Goal: Information Seeking & Learning: Learn about a topic

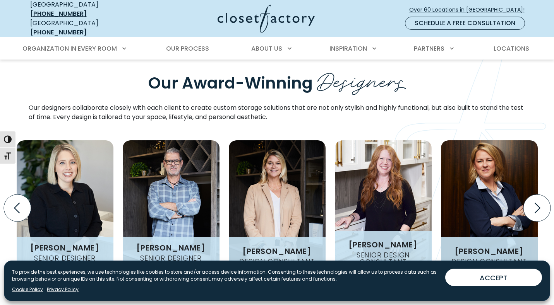
scroll to position [918, 0]
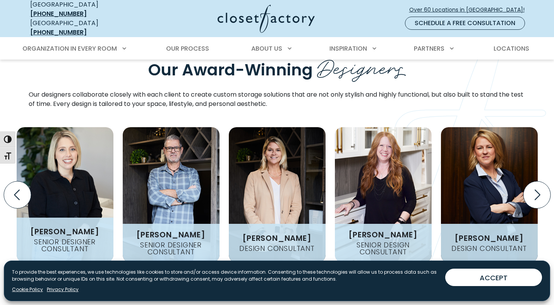
click at [92, 190] on img "Design Experts Gallery" at bounding box center [65, 194] width 97 height 135
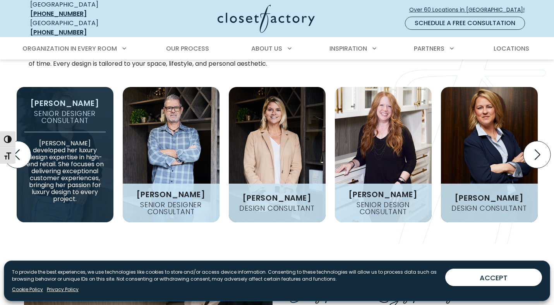
scroll to position [950, 0]
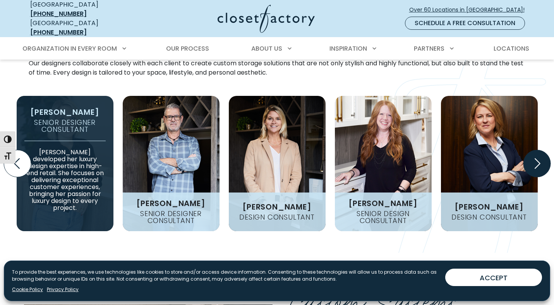
click at [533, 157] on icon "Next slide" at bounding box center [536, 163] width 27 height 27
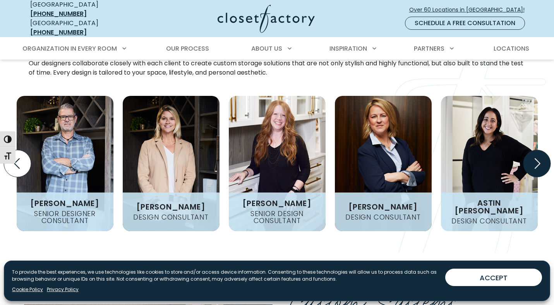
click at [533, 157] on icon "Next slide" at bounding box center [536, 163] width 27 height 27
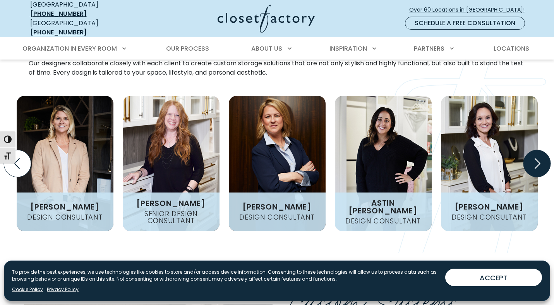
click at [533, 157] on icon "Next slide" at bounding box center [536, 163] width 27 height 27
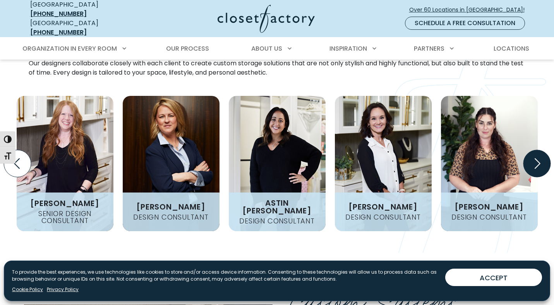
click at [533, 157] on icon "Next slide" at bounding box center [536, 163] width 27 height 27
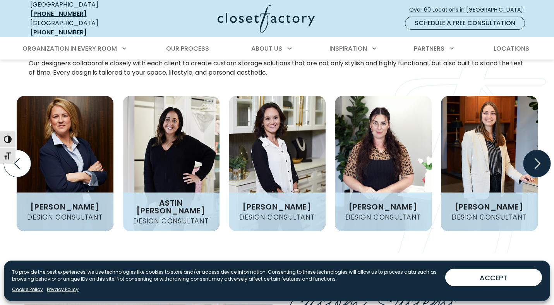
click at [533, 157] on icon "Next slide" at bounding box center [536, 163] width 27 height 27
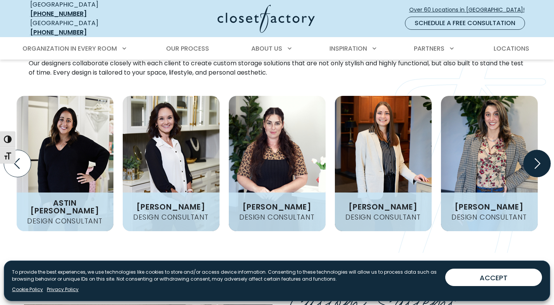
click at [533, 157] on icon "Next slide" at bounding box center [536, 163] width 27 height 27
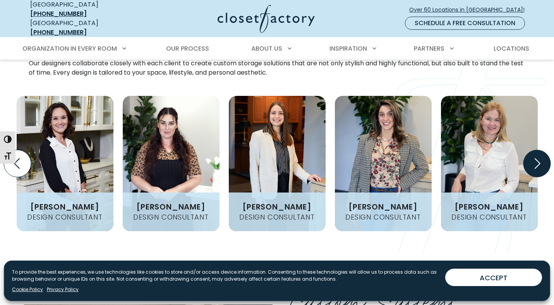
click at [533, 157] on icon "Next slide" at bounding box center [536, 163] width 27 height 27
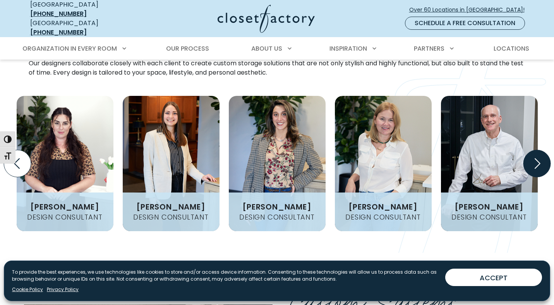
click at [533, 157] on icon "Next slide" at bounding box center [536, 163] width 27 height 27
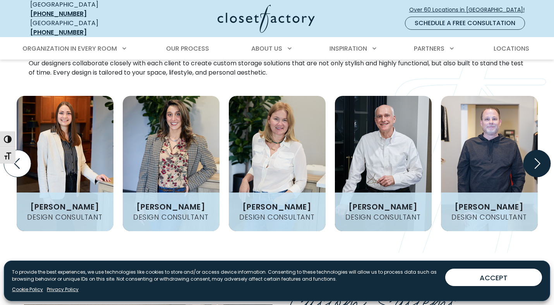
click at [533, 157] on icon "Next slide" at bounding box center [536, 163] width 27 height 27
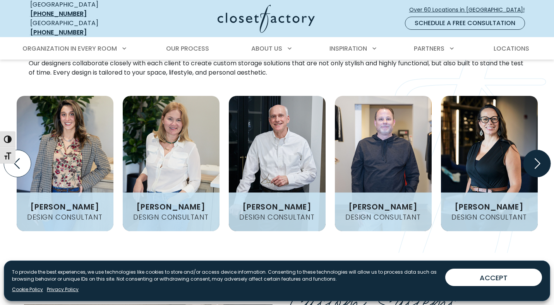
click at [533, 157] on icon "Next slide" at bounding box center [536, 163] width 27 height 27
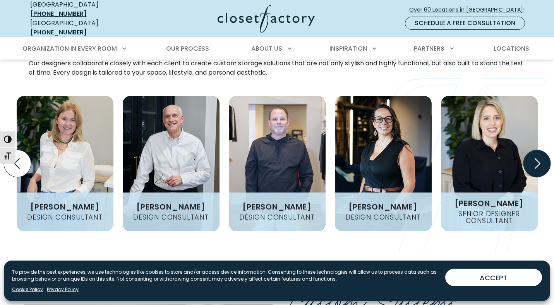
click at [533, 157] on icon "Next slide" at bounding box center [536, 163] width 27 height 27
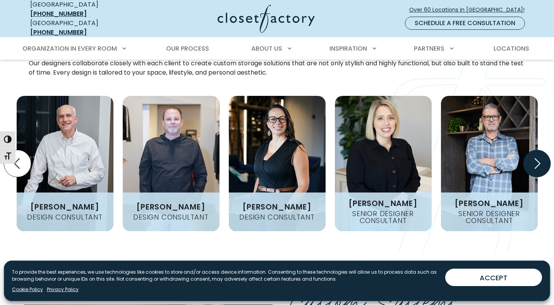
click at [534, 153] on icon "Next slide" at bounding box center [536, 163] width 27 height 27
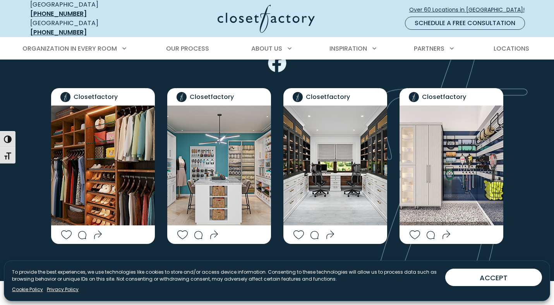
scroll to position [1670, 0]
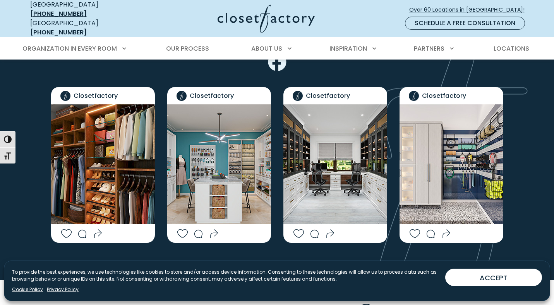
click at [132, 150] on img "Social Grid" at bounding box center [103, 165] width 104 height 120
click at [217, 172] on img "Social Grid" at bounding box center [219, 165] width 104 height 120
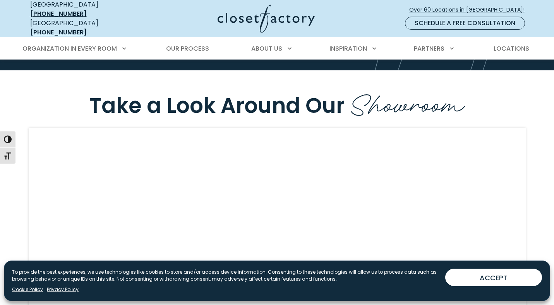
scroll to position [1885, 0]
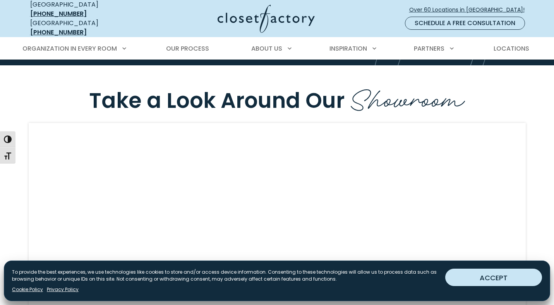
click at [462, 276] on button "ACCEPT" at bounding box center [493, 277] width 97 height 17
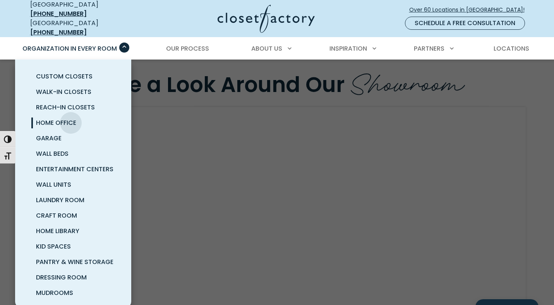
scroll to position [2, 0]
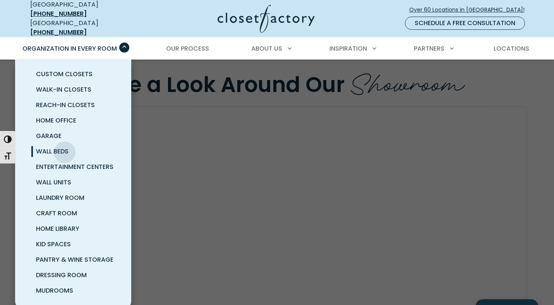
click at [65, 147] on span "Wall Beds" at bounding box center [52, 151] width 33 height 9
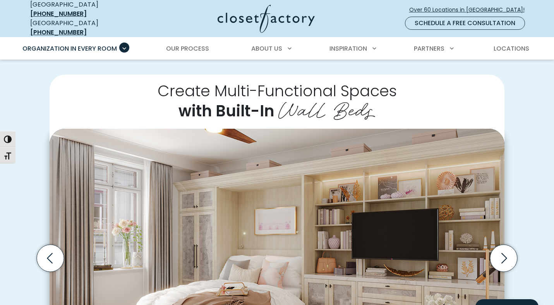
scroll to position [146, 0]
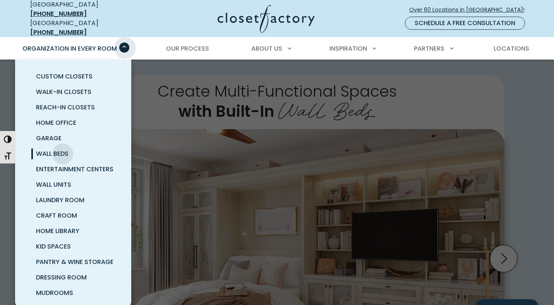
click at [125, 43] on span "Primary Menu" at bounding box center [124, 48] width 10 height 10
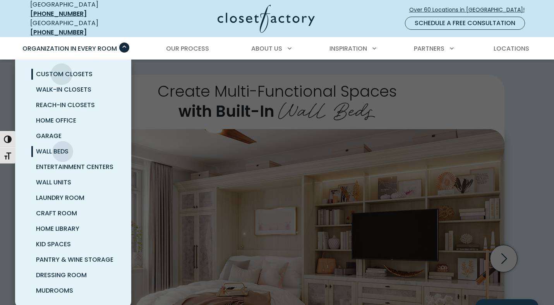
click at [62, 70] on span "Custom Closets" at bounding box center [64, 74] width 57 height 9
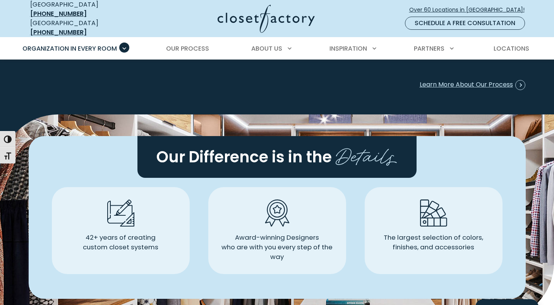
scroll to position [2082, 0]
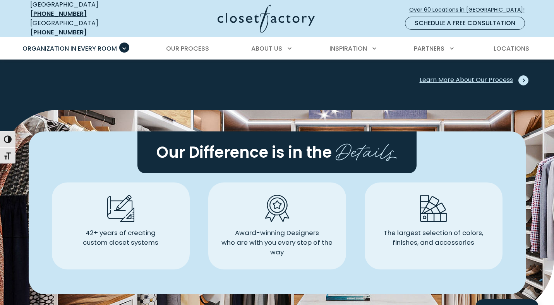
click at [473, 79] on span "Learn More About Our Process" at bounding box center [473, 80] width 106 height 10
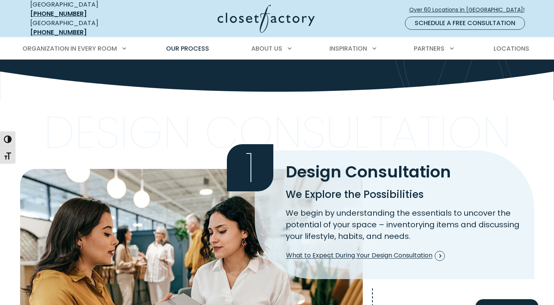
scroll to position [113, 0]
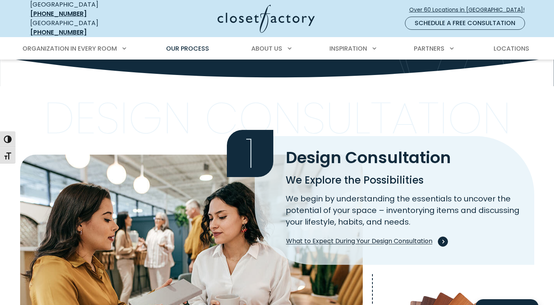
click at [361, 239] on span "What to Expect During Your Design Consultation" at bounding box center [365, 242] width 159 height 10
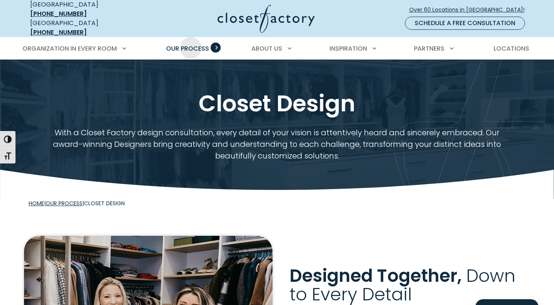
click at [191, 44] on span "Our Process" at bounding box center [187, 48] width 43 height 9
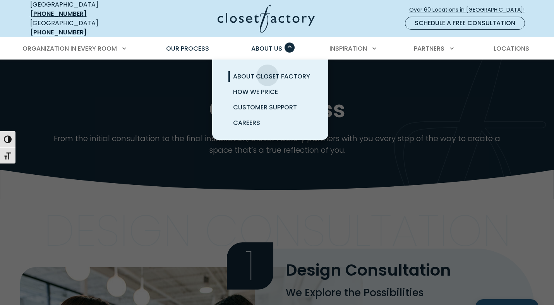
click at [267, 72] on span "About Closet Factory" at bounding box center [271, 76] width 77 height 9
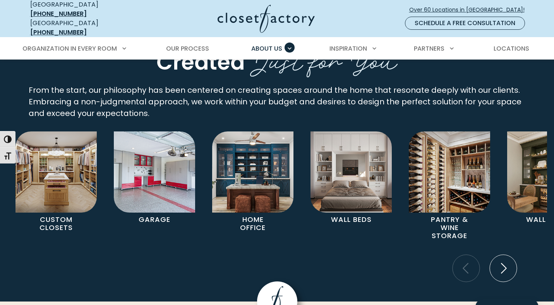
scroll to position [1446, 0]
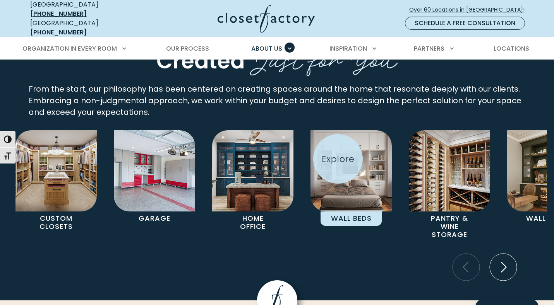
click at [338, 159] on img "Pages Gallery" at bounding box center [350, 170] width 81 height 81
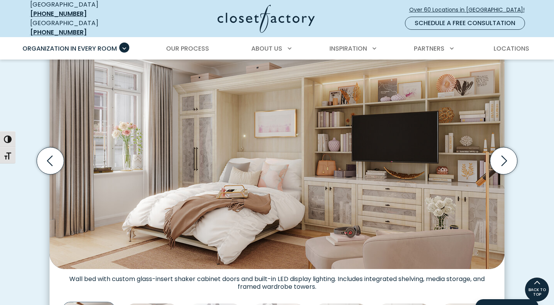
scroll to position [237, 0]
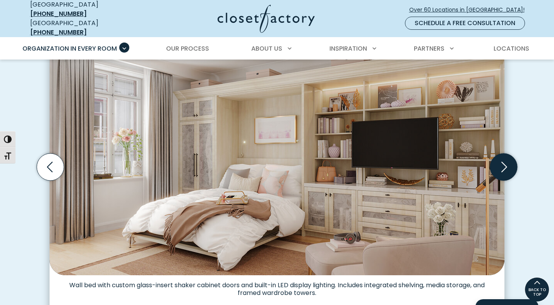
click at [506, 170] on icon "Next slide" at bounding box center [503, 167] width 27 height 27
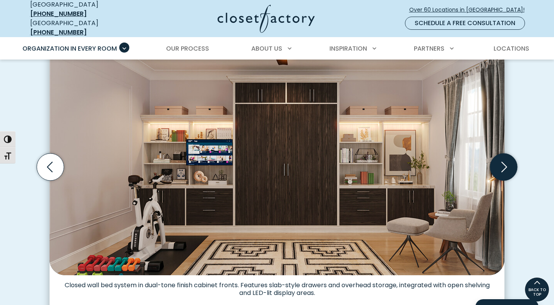
click at [506, 170] on icon "Next slide" at bounding box center [503, 167] width 27 height 27
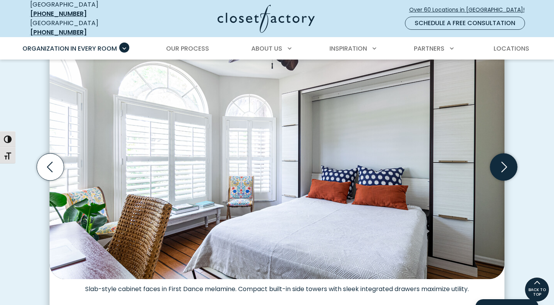
click at [506, 170] on icon "Next slide" at bounding box center [503, 167] width 27 height 27
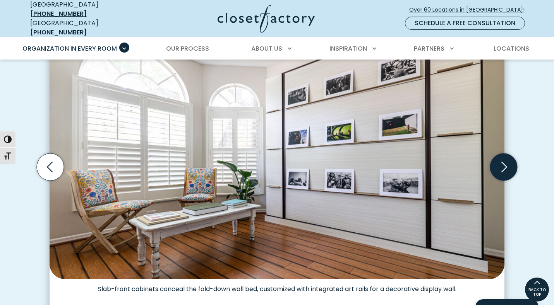
click at [506, 170] on icon "Next slide" at bounding box center [503, 167] width 27 height 27
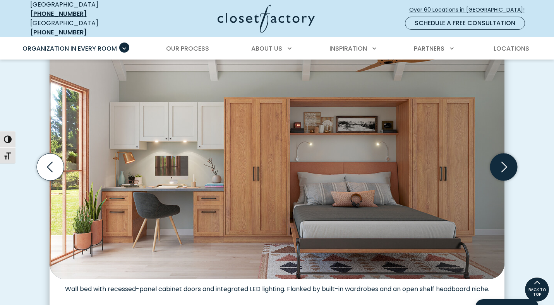
click at [506, 170] on icon "Next slide" at bounding box center [503, 167] width 27 height 27
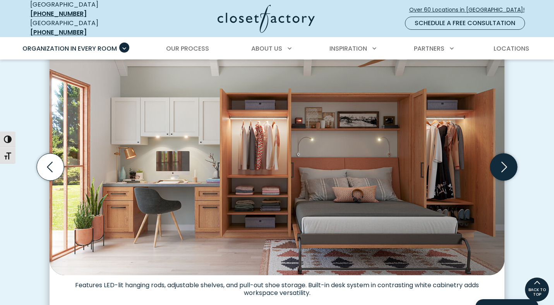
click at [506, 170] on icon "Next slide" at bounding box center [503, 167] width 27 height 27
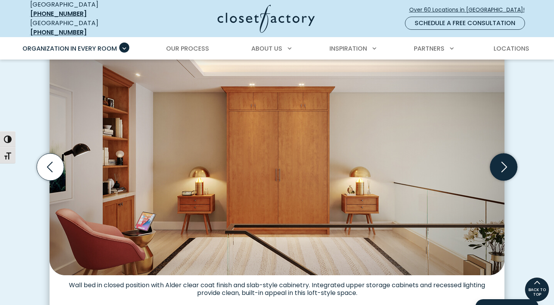
click at [506, 170] on icon "Next slide" at bounding box center [503, 167] width 27 height 27
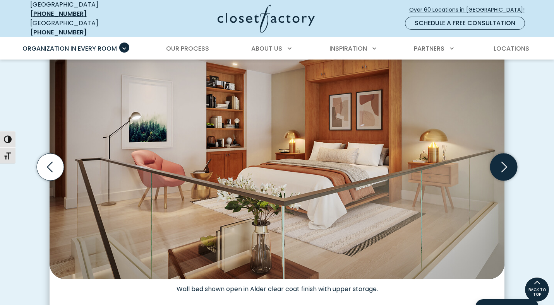
click at [506, 170] on icon "Next slide" at bounding box center [503, 167] width 27 height 27
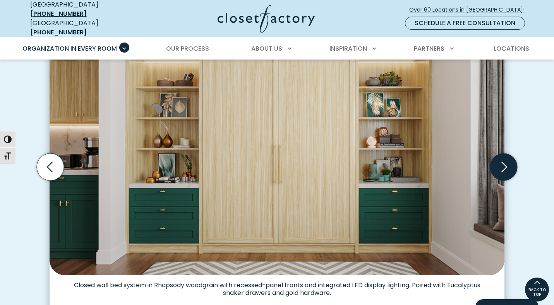
click at [506, 170] on icon "Next slide" at bounding box center [503, 167] width 27 height 27
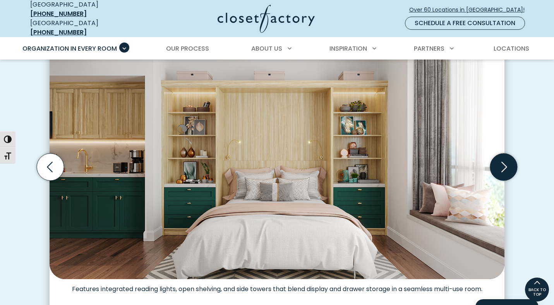
click at [506, 170] on icon "Next slide" at bounding box center [503, 167] width 27 height 27
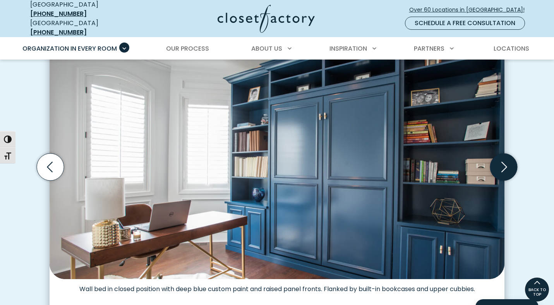
click at [506, 170] on icon "Next slide" at bounding box center [503, 167] width 27 height 27
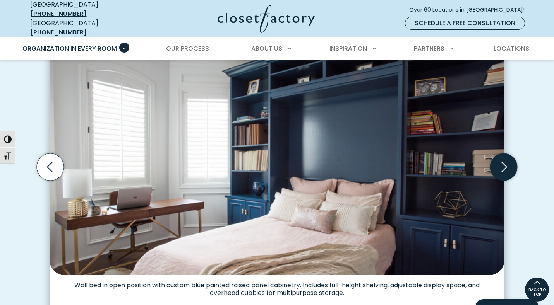
click at [506, 170] on icon "Next slide" at bounding box center [503, 167] width 27 height 27
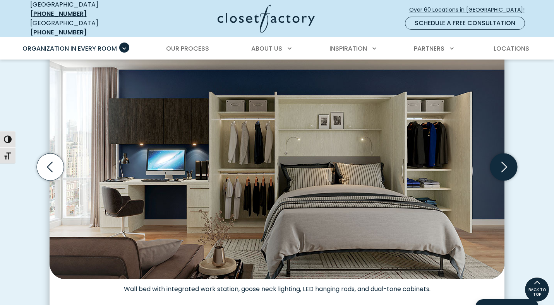
click at [506, 170] on icon "Next slide" at bounding box center [503, 167] width 27 height 27
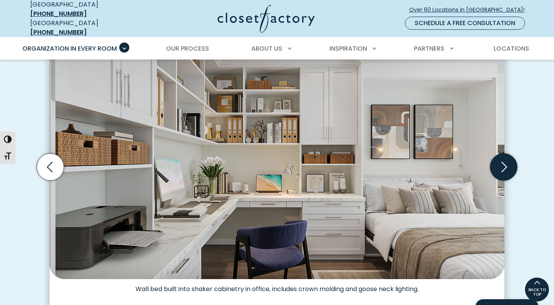
click at [506, 170] on icon "Next slide" at bounding box center [503, 167] width 27 height 27
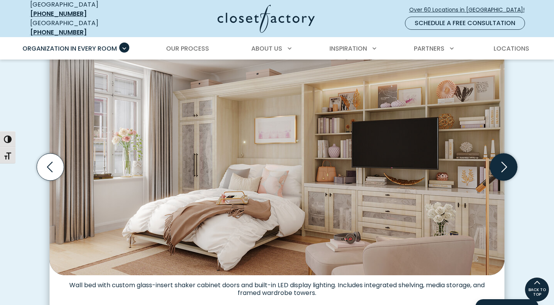
click at [506, 170] on icon "Next slide" at bounding box center [503, 167] width 27 height 27
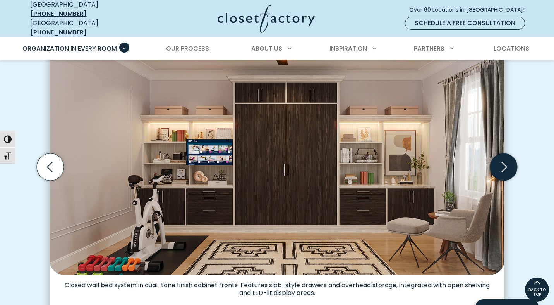
click at [506, 170] on icon "Next slide" at bounding box center [503, 167] width 27 height 27
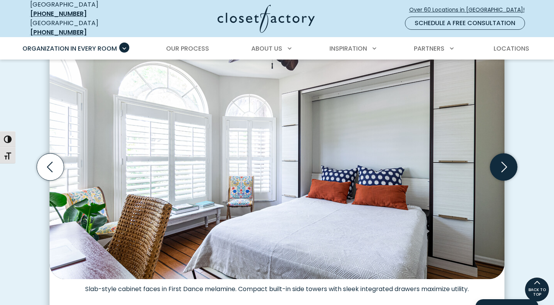
click at [506, 170] on icon "Next slide" at bounding box center [503, 167] width 27 height 27
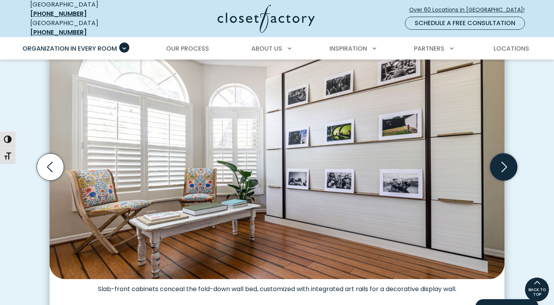
click at [506, 170] on icon "Next slide" at bounding box center [503, 167] width 27 height 27
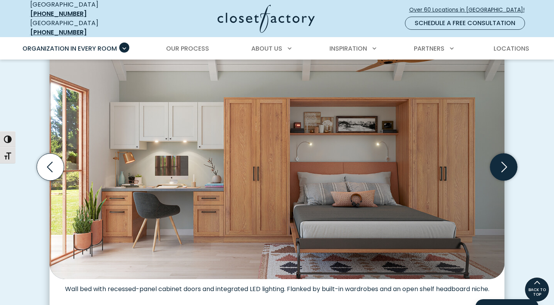
click at [506, 170] on icon "Next slide" at bounding box center [503, 167] width 27 height 27
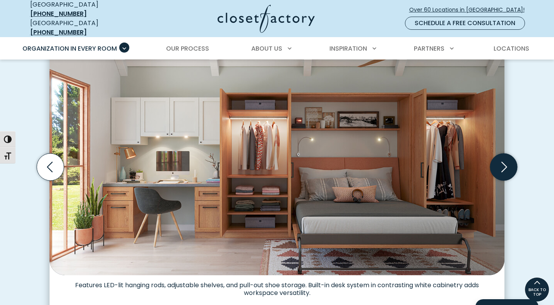
click at [506, 170] on icon "Next slide" at bounding box center [503, 167] width 27 height 27
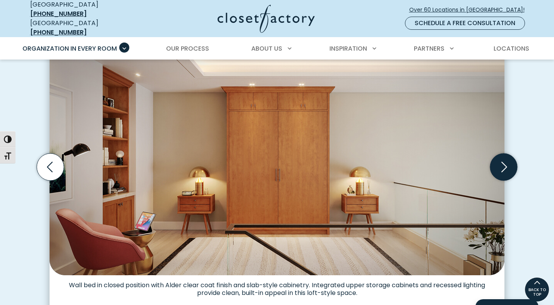
click at [506, 170] on icon "Next slide" at bounding box center [503, 167] width 27 height 27
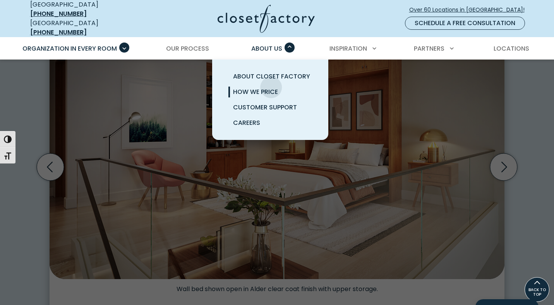
click at [271, 87] on span "How We Price" at bounding box center [255, 91] width 45 height 9
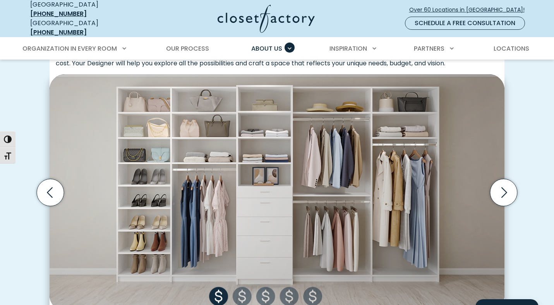
scroll to position [237, 0]
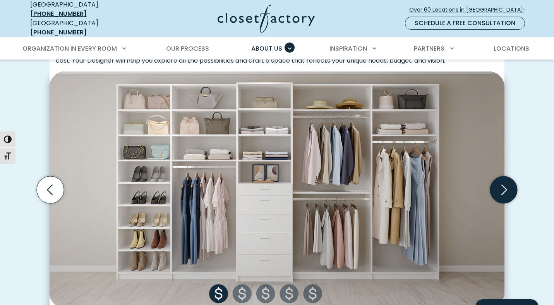
click at [506, 192] on icon "Next slide" at bounding box center [503, 190] width 27 height 27
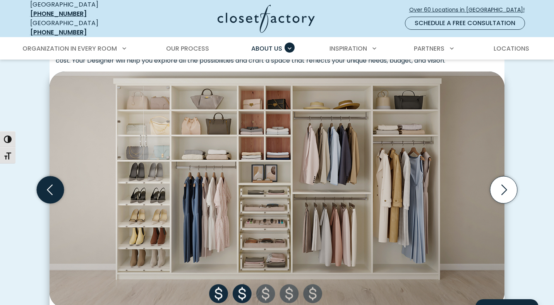
click at [58, 182] on icon "Previous slide" at bounding box center [50, 190] width 27 height 27
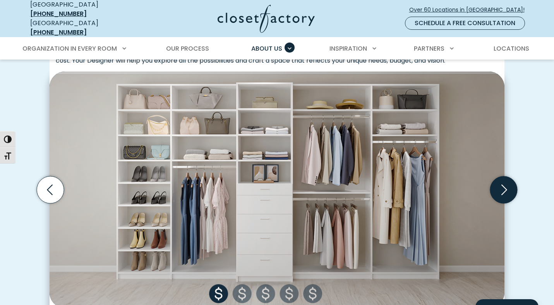
click at [507, 185] on icon "Next slide" at bounding box center [504, 190] width 6 height 10
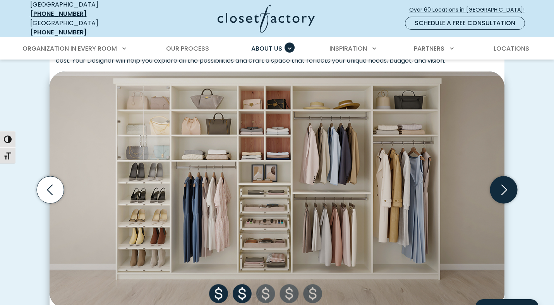
click at [507, 185] on icon "Next slide" at bounding box center [504, 190] width 6 height 10
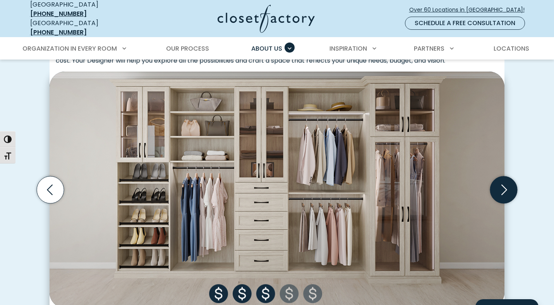
click at [507, 185] on icon "Next slide" at bounding box center [504, 190] width 6 height 10
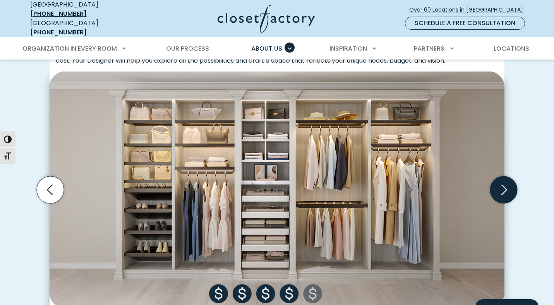
click at [506, 185] on icon "Next slide" at bounding box center [504, 190] width 6 height 10
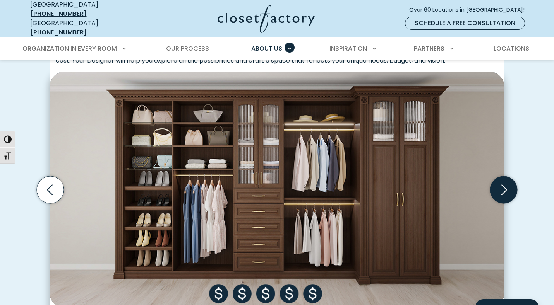
click at [506, 185] on icon "Next slide" at bounding box center [504, 190] width 6 height 10
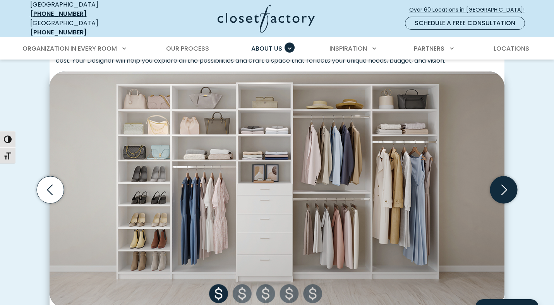
click at [506, 185] on icon "Next slide" at bounding box center [504, 190] width 6 height 10
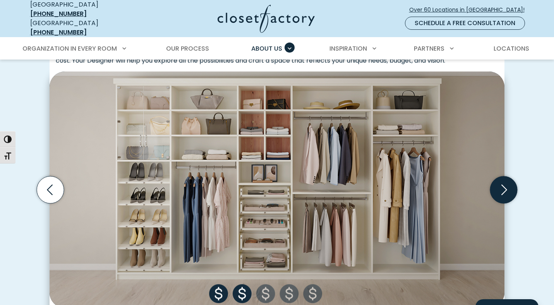
click at [506, 185] on icon "Next slide" at bounding box center [504, 190] width 6 height 10
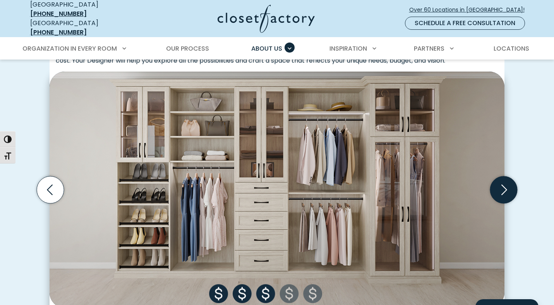
click at [506, 185] on icon "Next slide" at bounding box center [504, 190] width 6 height 10
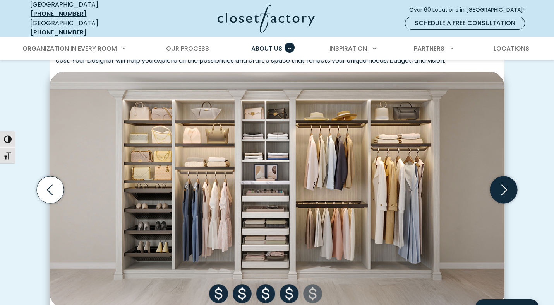
click at [506, 185] on icon "Next slide" at bounding box center [504, 190] width 6 height 10
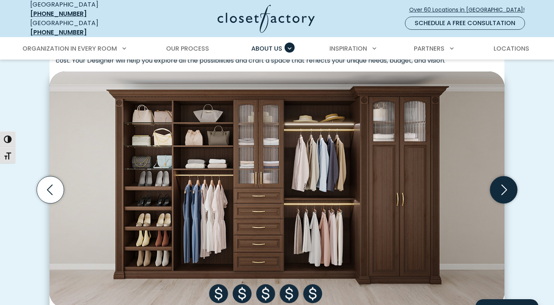
click at [506, 185] on icon "Next slide" at bounding box center [504, 190] width 6 height 10
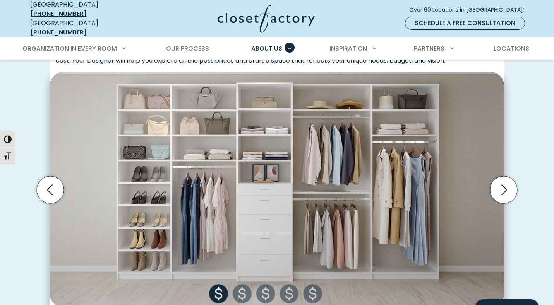
scroll to position [239, 0]
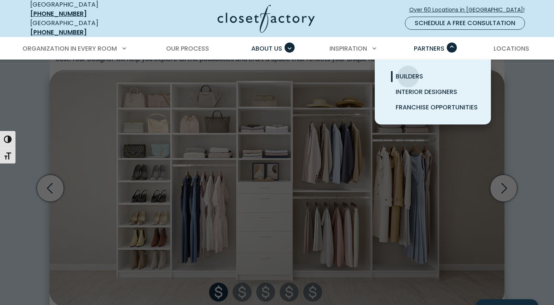
click at [408, 72] on span "Builders" at bounding box center [409, 76] width 27 height 9
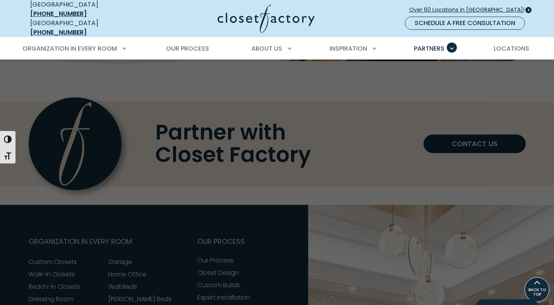
scroll to position [2320, 0]
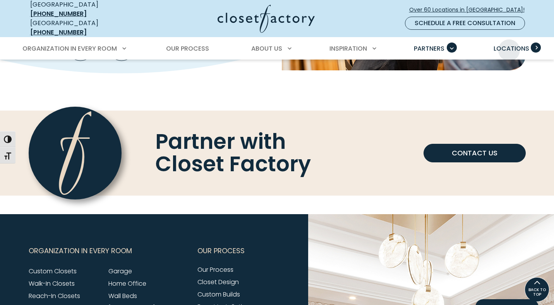
click at [509, 45] on span "Locations" at bounding box center [512, 48] width 36 height 9
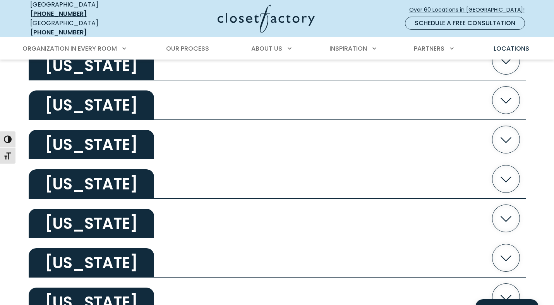
scroll to position [481, 0]
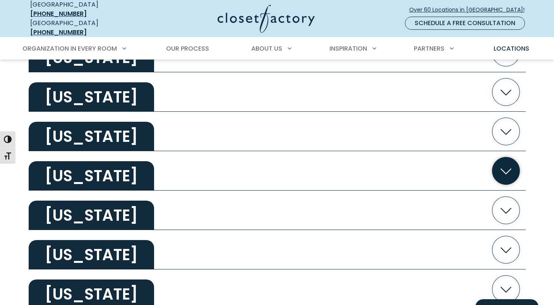
click at [501, 158] on icon "button" at bounding box center [505, 171] width 27 height 27
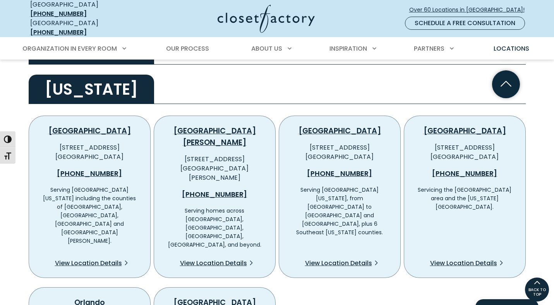
scroll to position [567, 0]
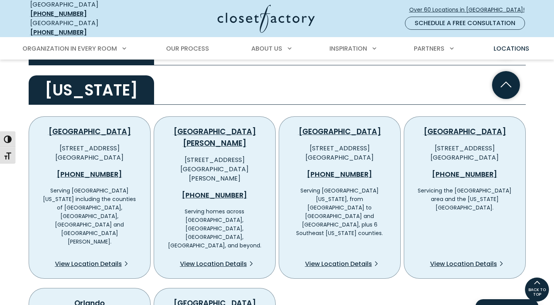
click at [513, 85] on icon "button" at bounding box center [505, 85] width 27 height 27
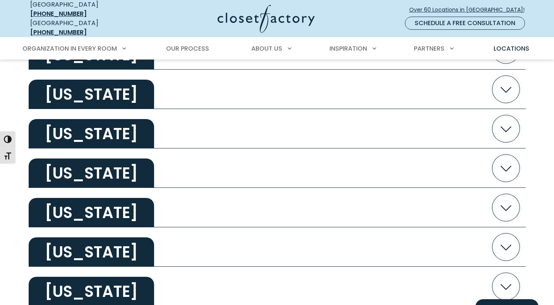
scroll to position [1000, 0]
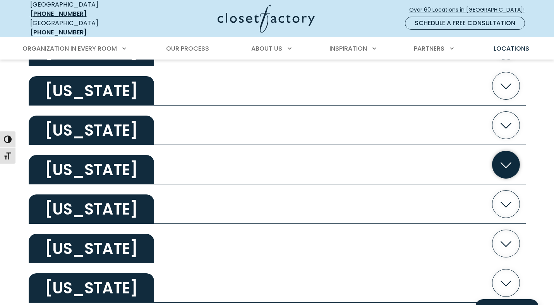
click at [503, 154] on icon "button" at bounding box center [505, 164] width 27 height 27
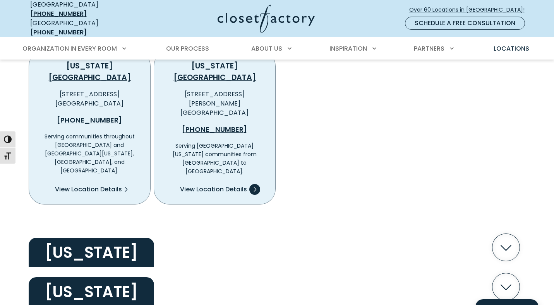
scroll to position [1149, 0]
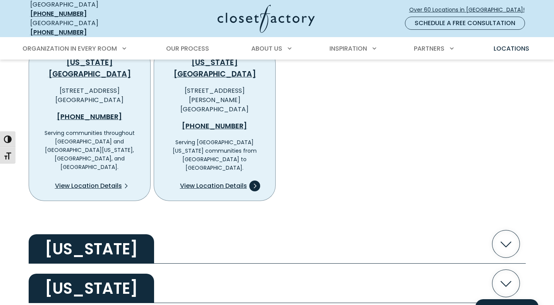
click at [226, 182] on span "View Location Details" at bounding box center [213, 186] width 67 height 9
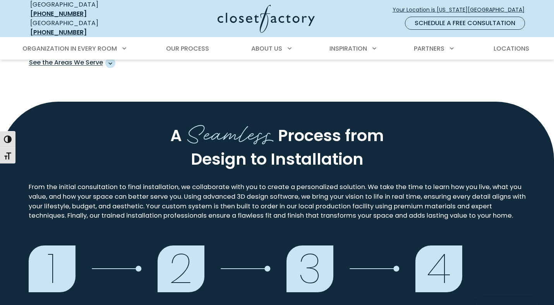
scroll to position [548, 0]
